Goal: Task Accomplishment & Management: Manage account settings

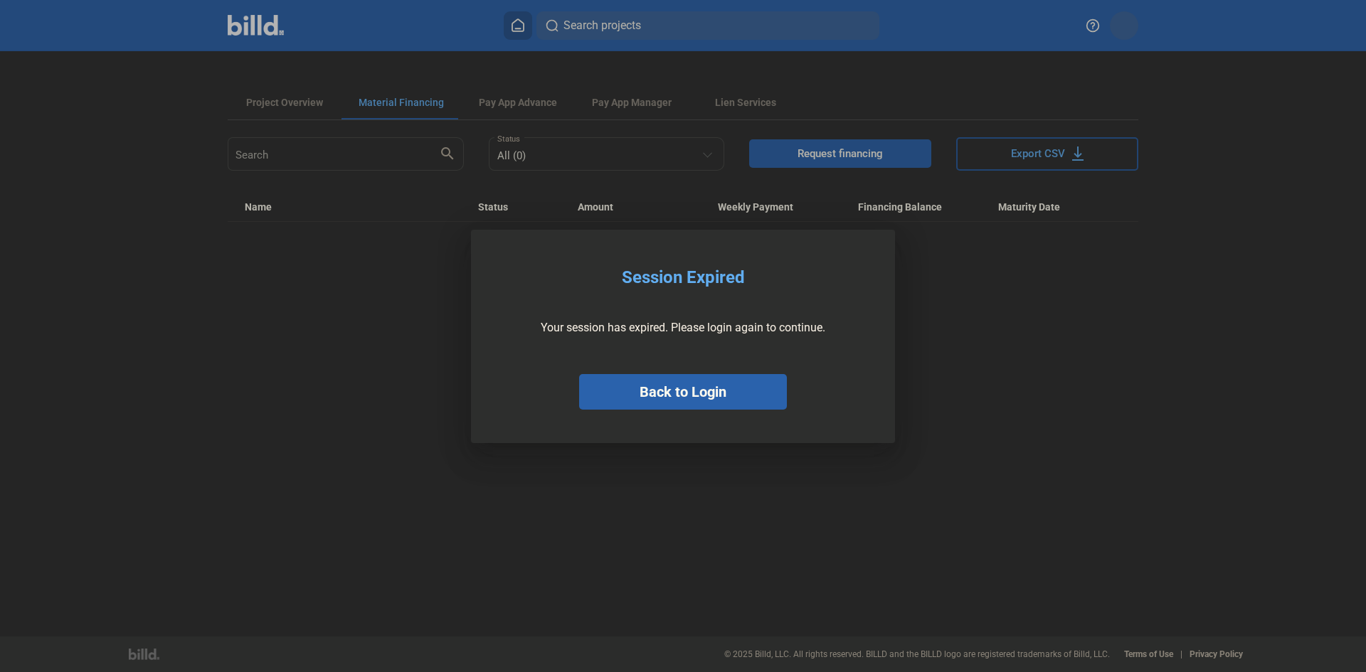
click at [662, 387] on button "Back to Login" at bounding box center [683, 392] width 208 height 36
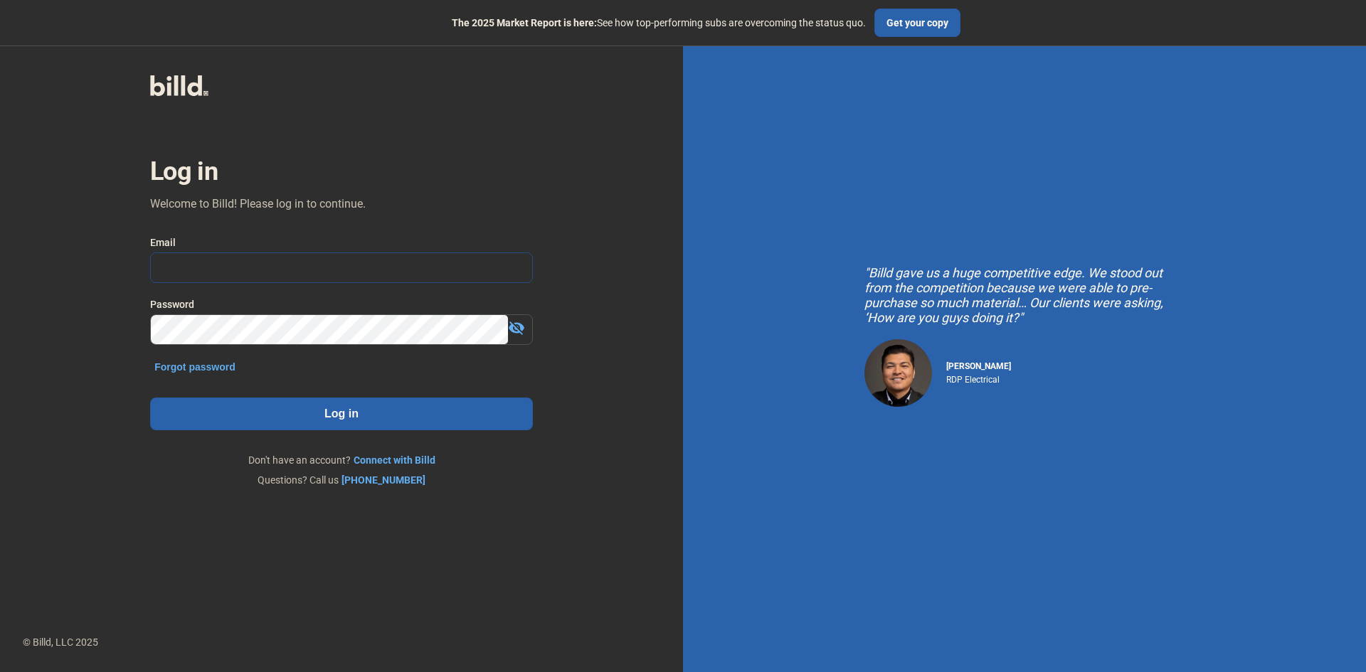
type input "[PERSON_NAME][EMAIL_ADDRESS][DOMAIN_NAME]"
click at [371, 415] on button "Log in" at bounding box center [341, 414] width 383 height 33
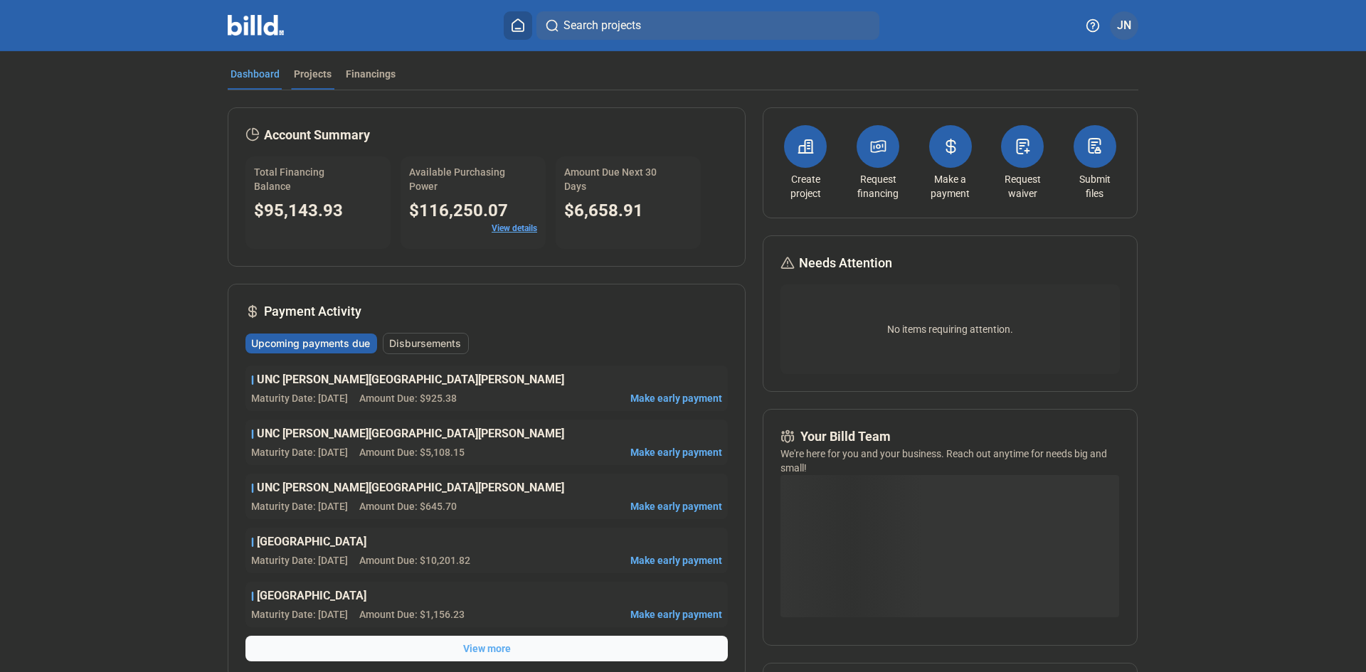
click at [301, 74] on div "Projects" at bounding box center [313, 74] width 38 height 14
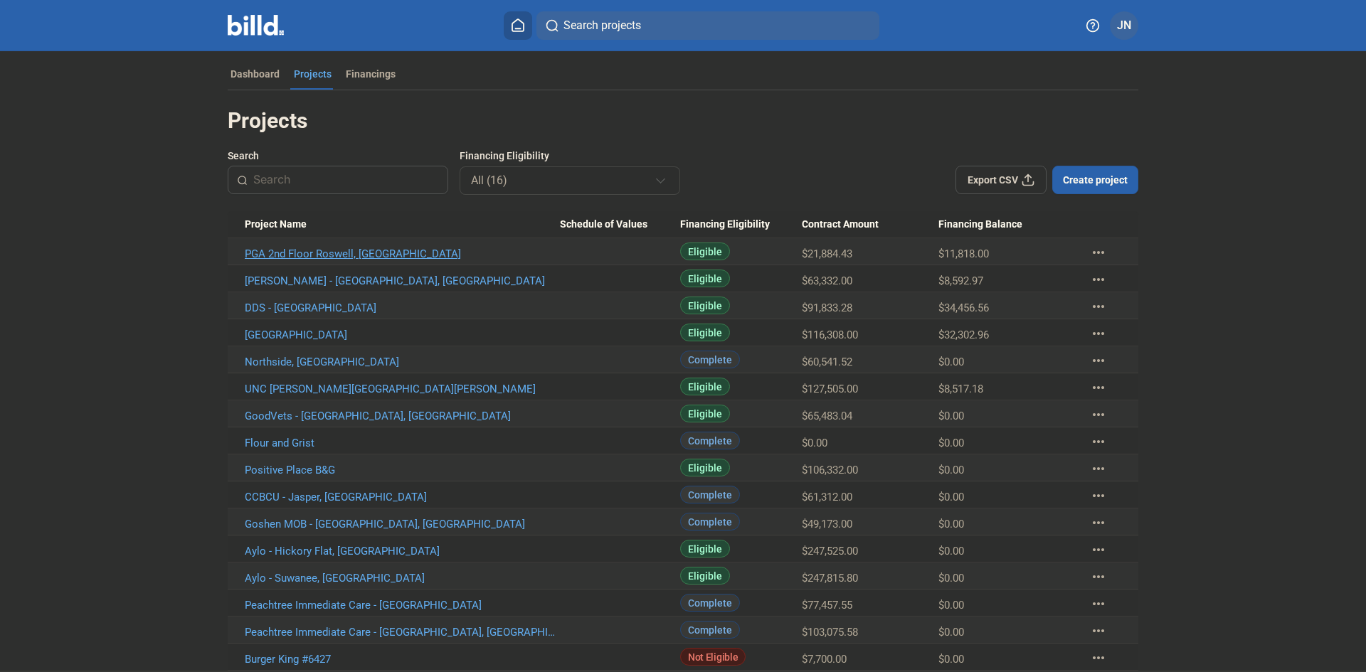
click at [294, 251] on link "PGA 2nd Floor Roswell, GA" at bounding box center [402, 254] width 315 height 13
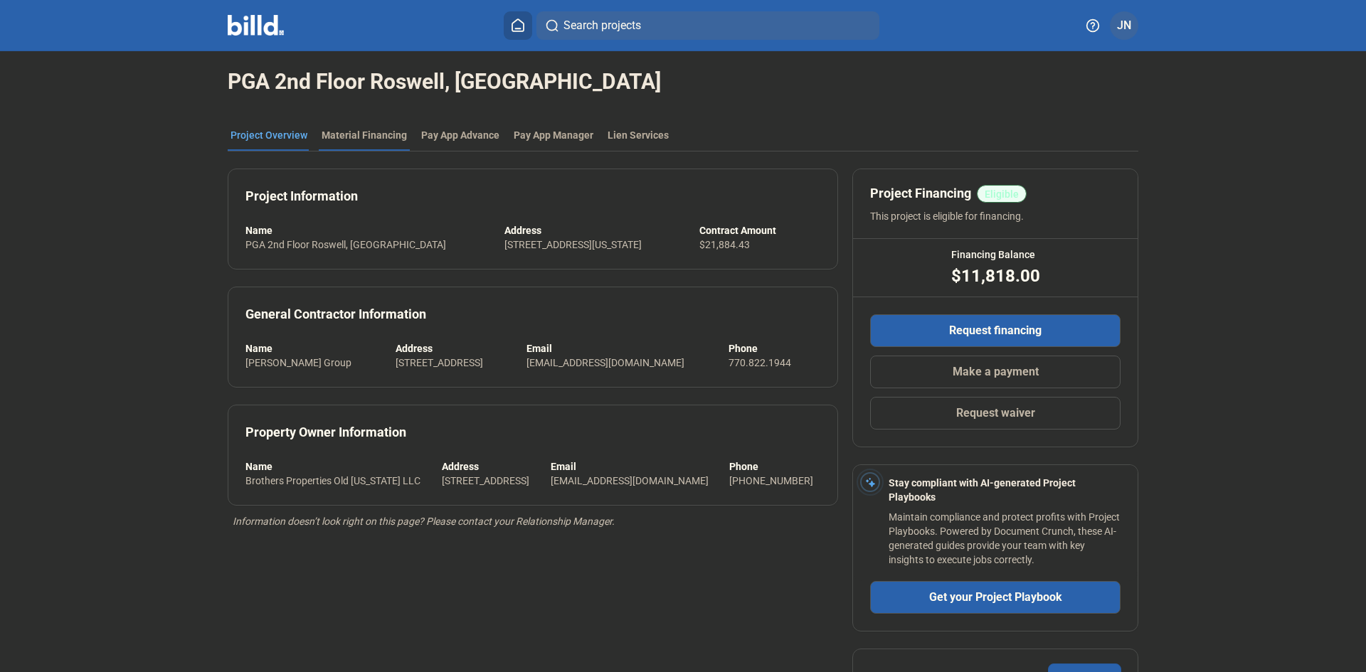
click at [342, 131] on div "Material Financing" at bounding box center [364, 135] width 85 height 14
